Goal: Transaction & Acquisition: Download file/media

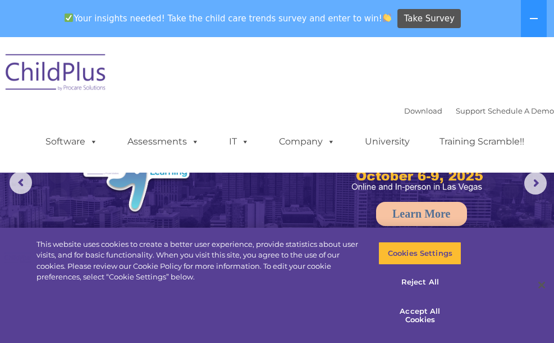
select select "MEDIUM"
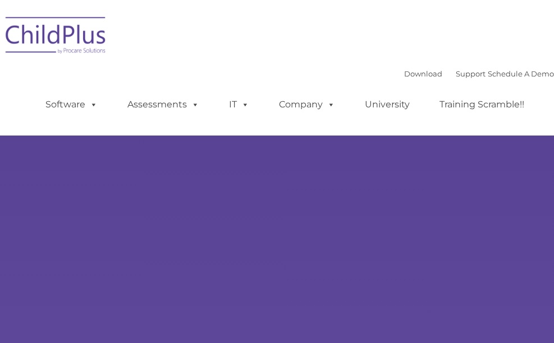
type input ""
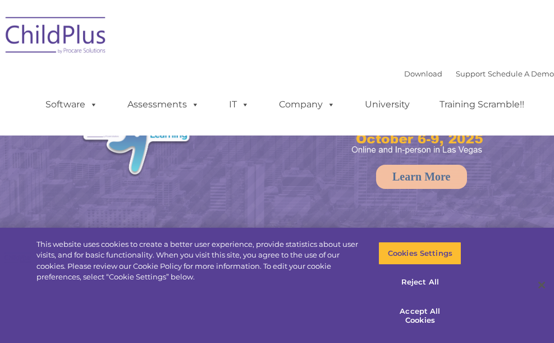
select select "MEDIUM"
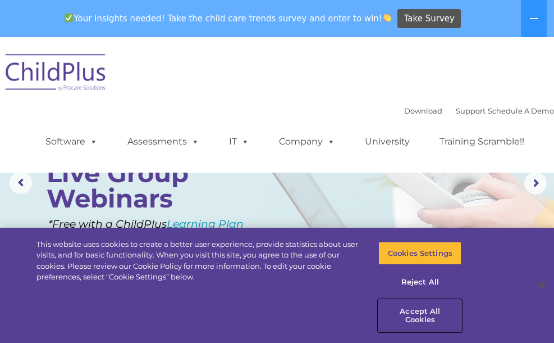
click at [430, 324] on button "Accept All Cookies" at bounding box center [420, 315] width 83 height 32
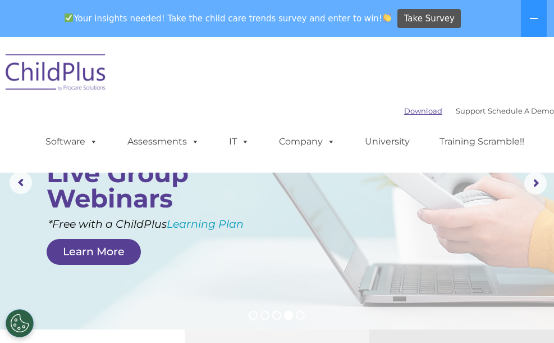
click at [404, 110] on link "Download" at bounding box center [423, 110] width 38 height 9
